Goal: Transaction & Acquisition: Obtain resource

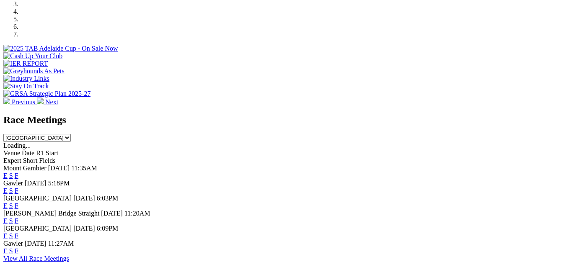
scroll to position [293, 0]
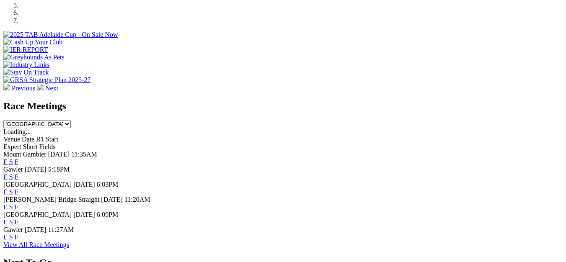
click at [70, 166] on span "5:18PM" at bounding box center [59, 169] width 22 height 7
click at [8, 174] on link "E" at bounding box center [5, 177] width 4 height 7
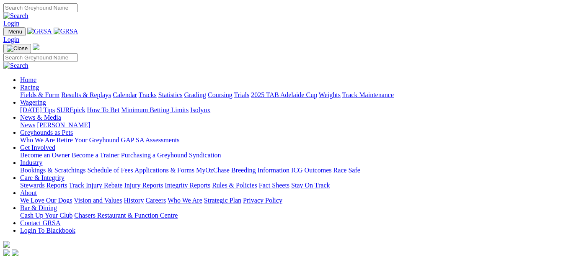
scroll to position [293, 0]
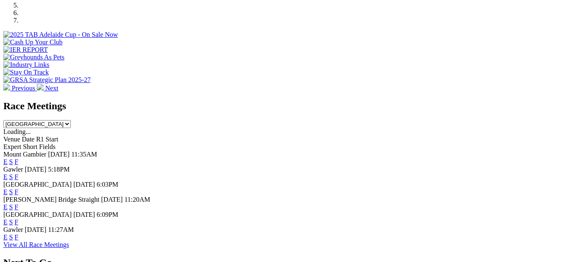
click at [18, 174] on link "F" at bounding box center [17, 177] width 4 height 7
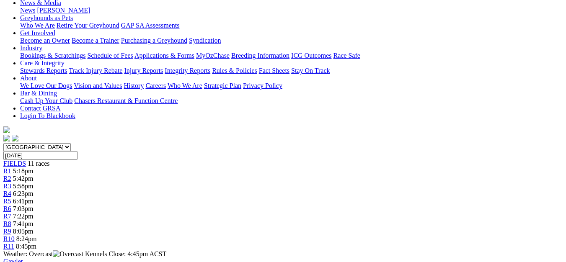
scroll to position [126, 0]
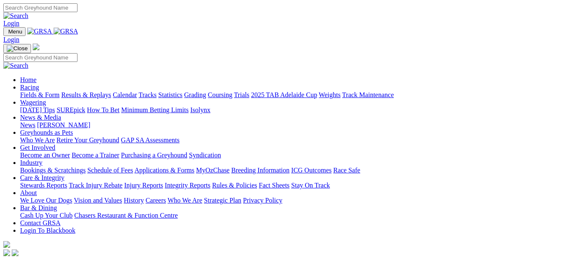
scroll to position [293, 0]
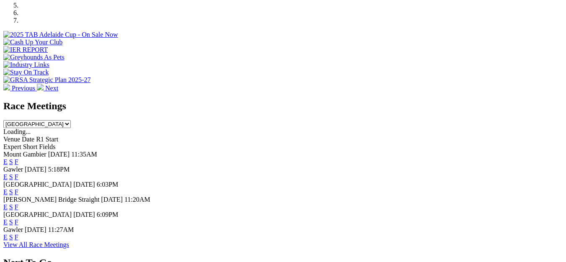
click at [8, 174] on link "E" at bounding box center [5, 177] width 4 height 7
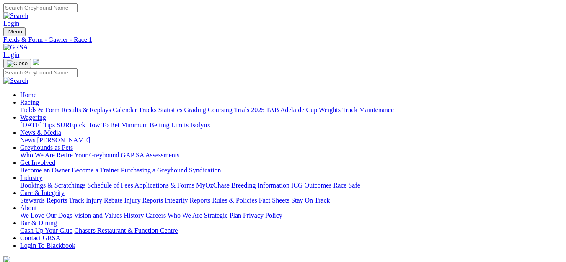
click at [417, 113] on link "PDF" at bounding box center [411, 109] width 12 height 7
